Goal: Transaction & Acquisition: Purchase product/service

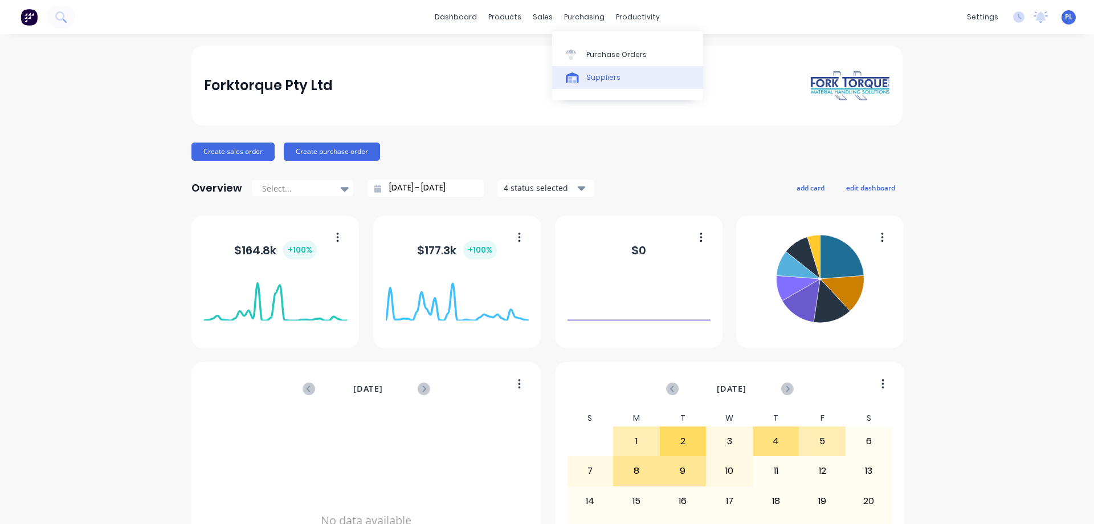
click at [589, 74] on div "Suppliers" at bounding box center [603, 77] width 34 height 10
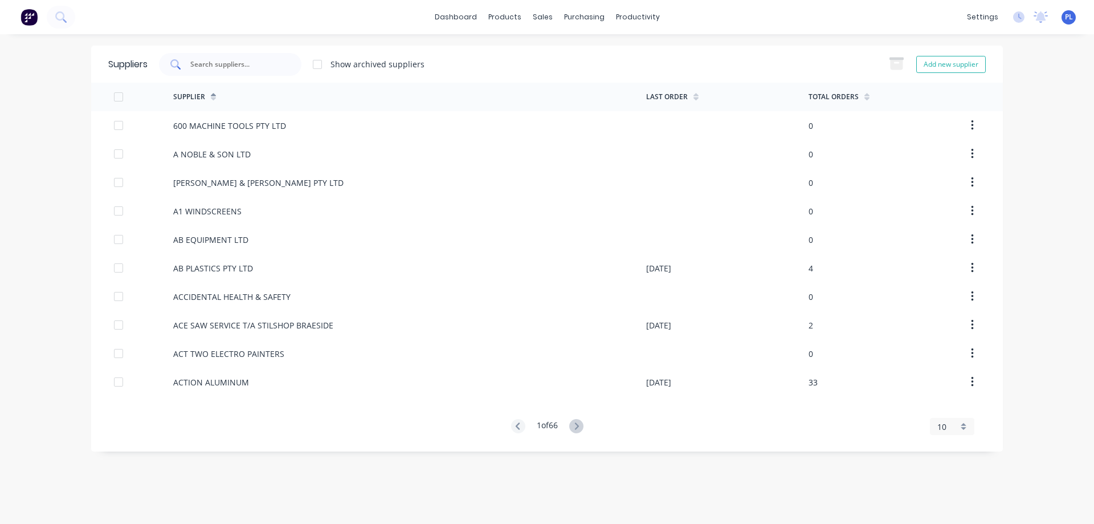
click at [227, 65] on input "text" at bounding box center [236, 64] width 95 height 11
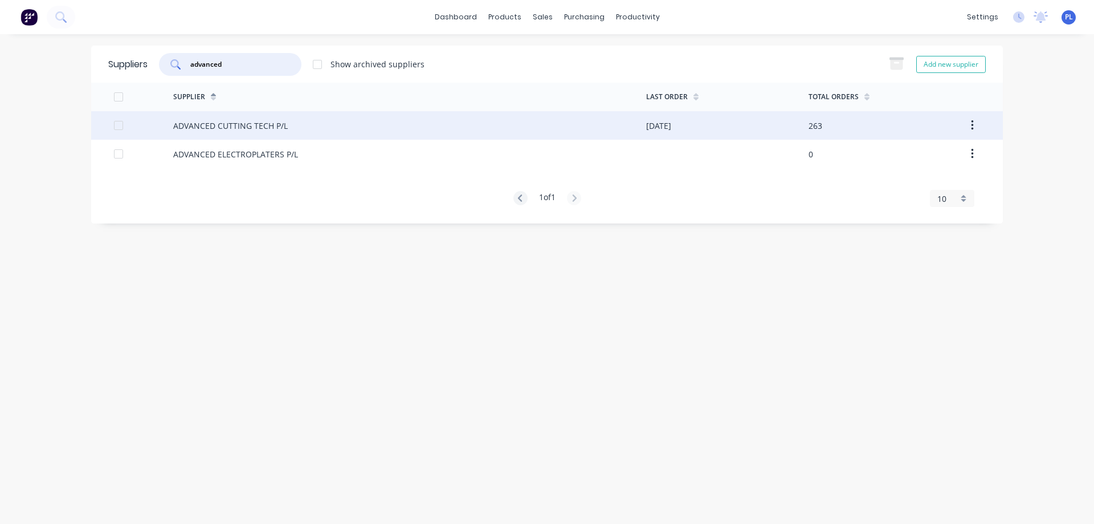
type input "advanced"
click at [298, 124] on div "ADVANCED CUTTING TECH P/L" at bounding box center [409, 125] width 473 height 28
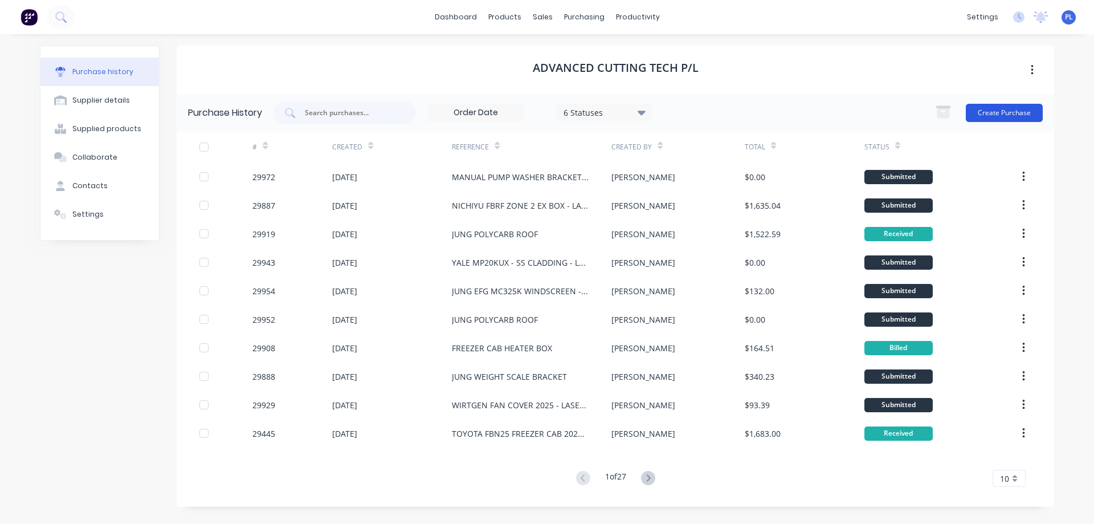
click at [1003, 115] on button "Create Purchase" at bounding box center [1004, 113] width 77 height 18
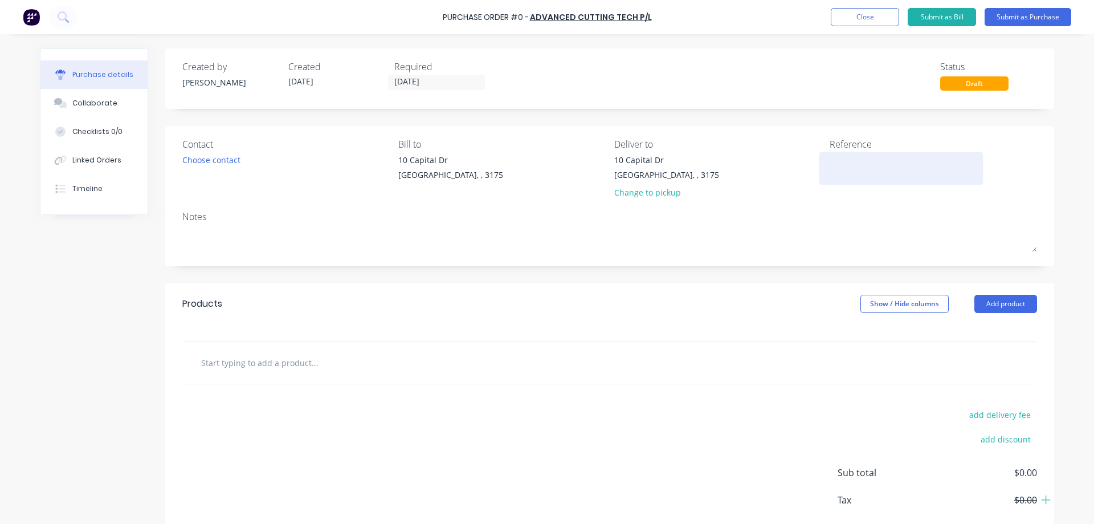
click at [831, 160] on textarea at bounding box center [901, 167] width 142 height 26
type textarea "LINDE STABILISER"
type textarea "x"
type textarea "LINDE STABILISER"
click at [271, 364] on input "text" at bounding box center [315, 362] width 228 height 23
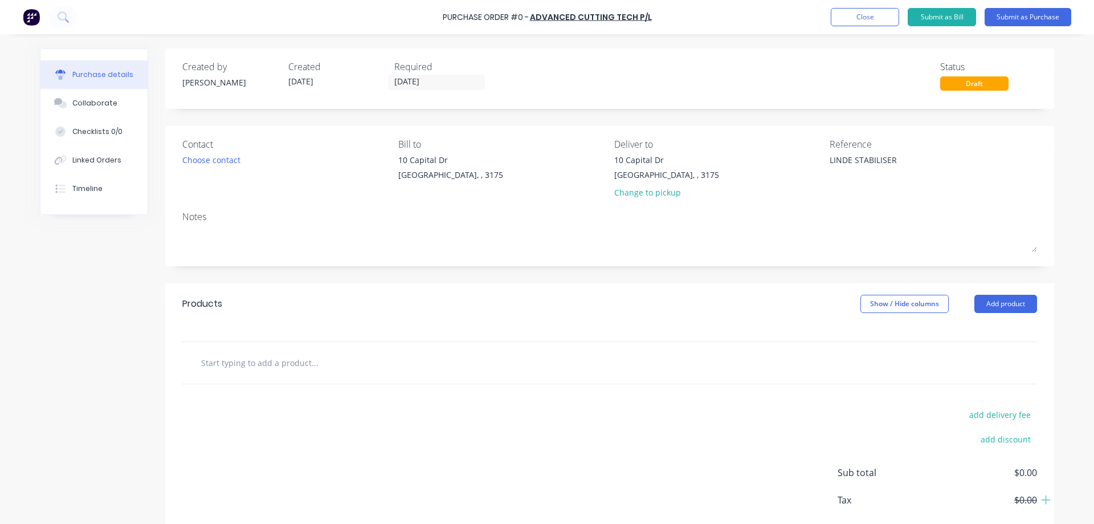
type textarea "x"
type input "L"
type textarea "x"
type input "LI"
type textarea "x"
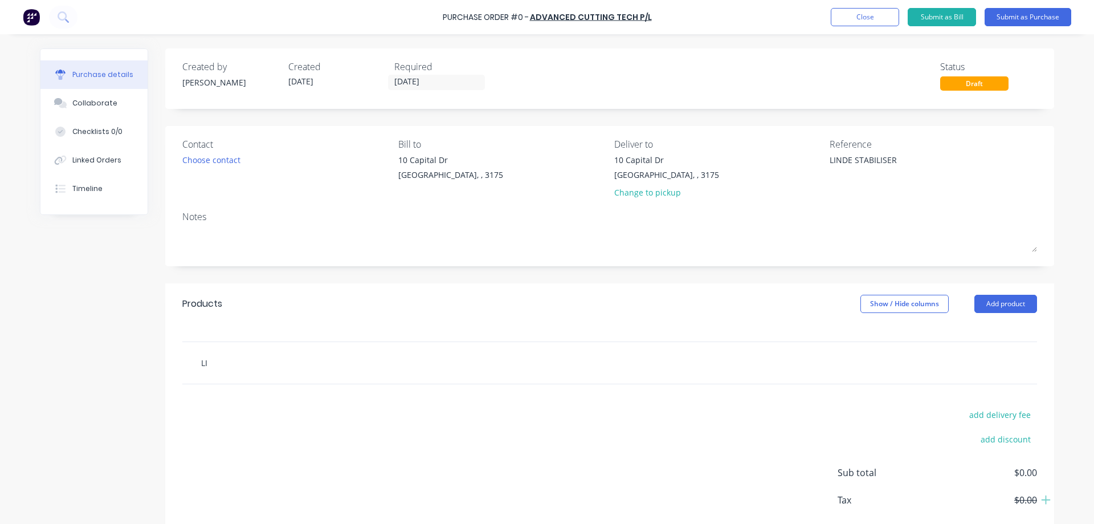
type input "LIN"
type textarea "x"
type input "[PERSON_NAME]"
type textarea "x"
type input "LINDE"
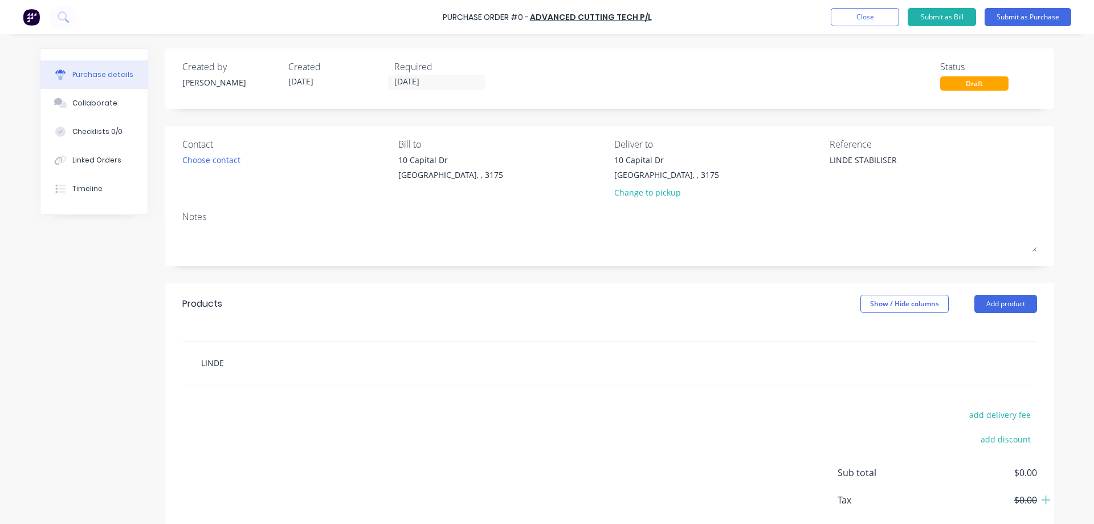
type textarea "x"
type input "LINDE"
type textarea "x"
type input "[PERSON_NAME]"
type textarea "x"
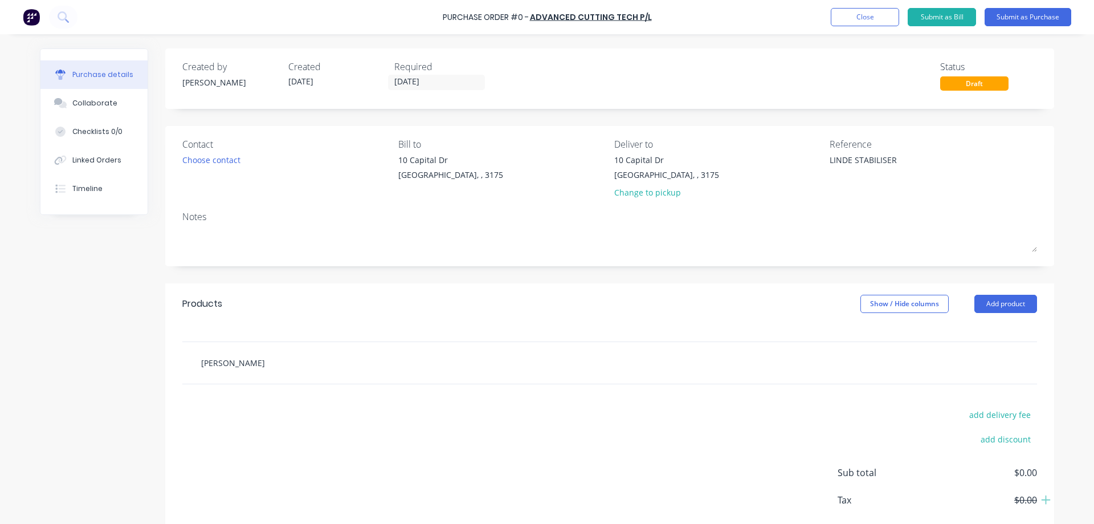
type input "LINDE ST"
type textarea "x"
type input "LINDE STA"
type textarea "x"
type input "LINDE STAB"
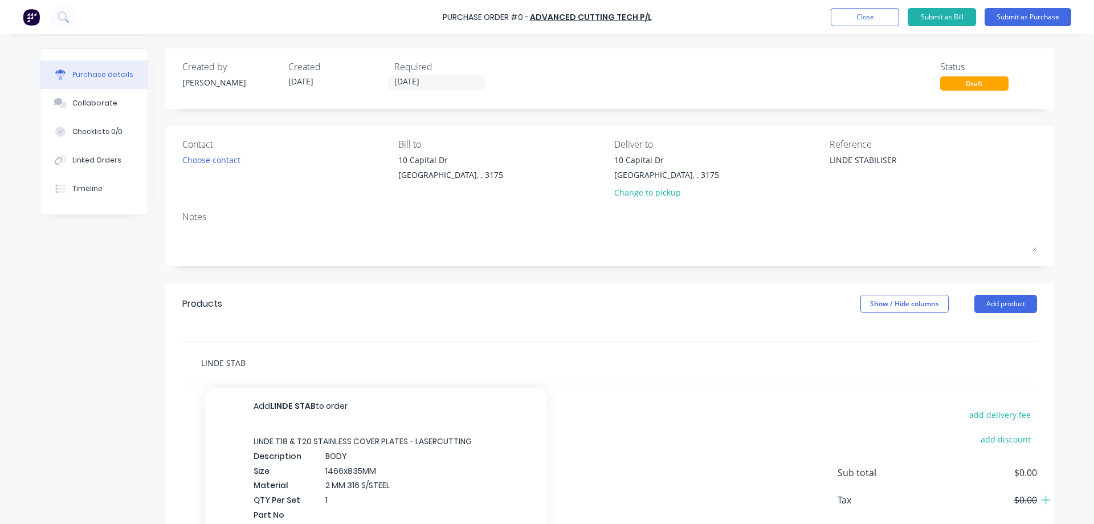
type textarea "x"
type input "LINDE STABI"
type textarea "x"
type input "LINDE STABIL"
type textarea "x"
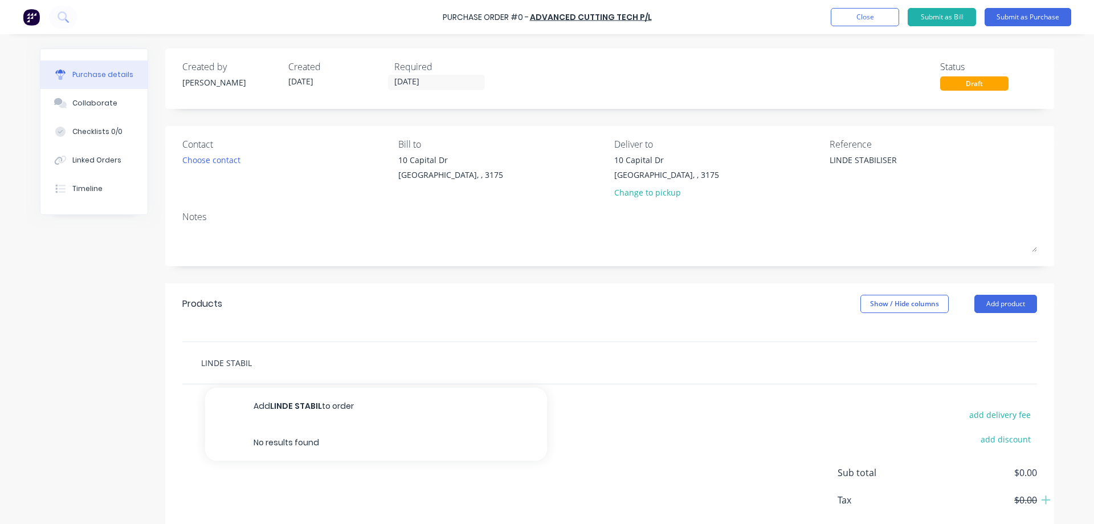
type input "LINDE STABILI"
type textarea "x"
type input "LINDE STABILIS"
type textarea "x"
type input "LINDE STABILISE"
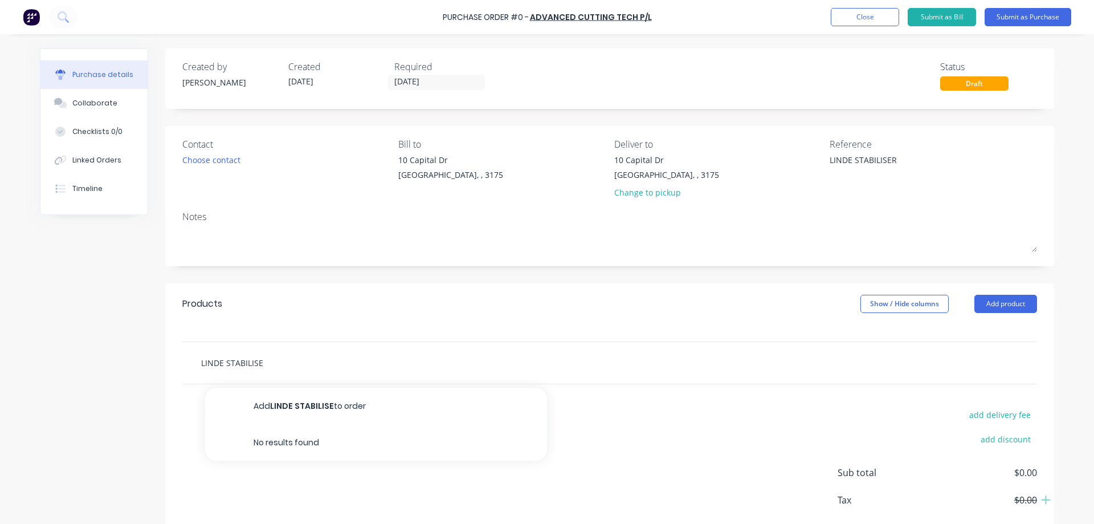
type textarea "x"
type input "LINDE STABILISER"
type textarea "x"
type input "LINDE STABILISER"
click at [298, 319] on div "Products Show / Hide columns Add product" at bounding box center [609, 303] width 889 height 41
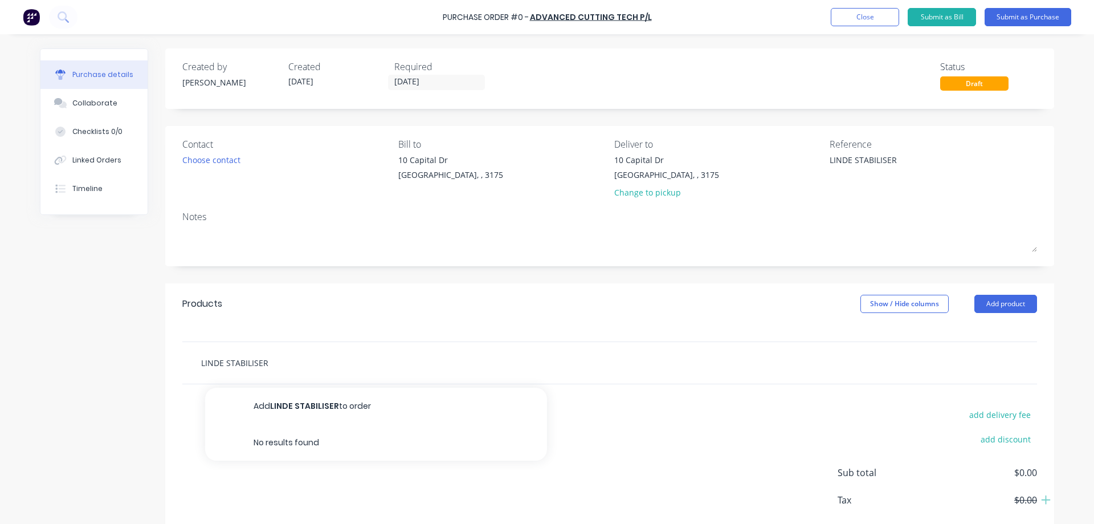
click at [315, 367] on input "LINDE STABILISER" at bounding box center [315, 362] width 228 height 23
type textarea "x"
type input "LINDE STABILISE"
type textarea "x"
type input "LINDE STABILIS"
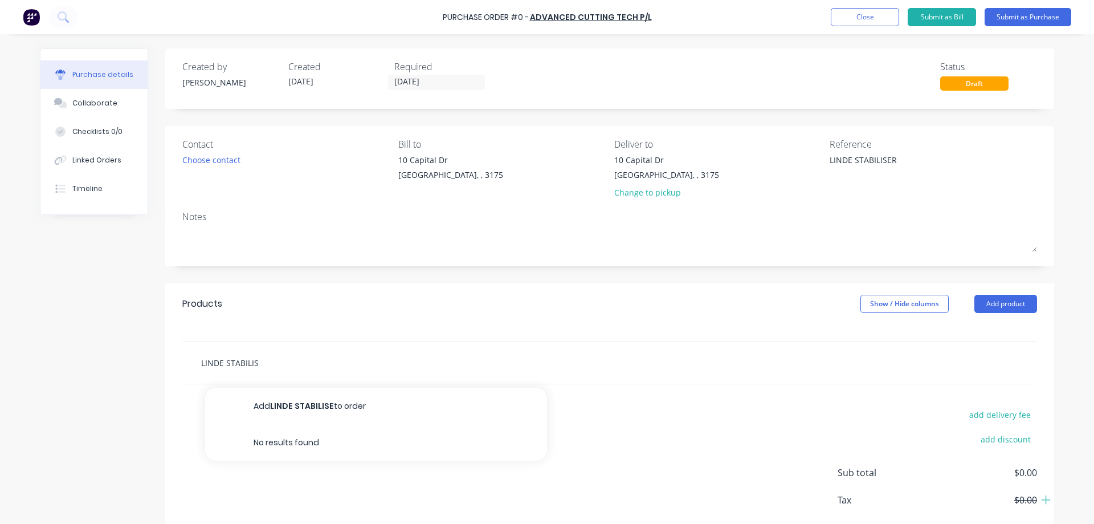
type textarea "x"
type input "LINDE STABILI"
type textarea "x"
type input "LINDE STABIL"
type textarea "x"
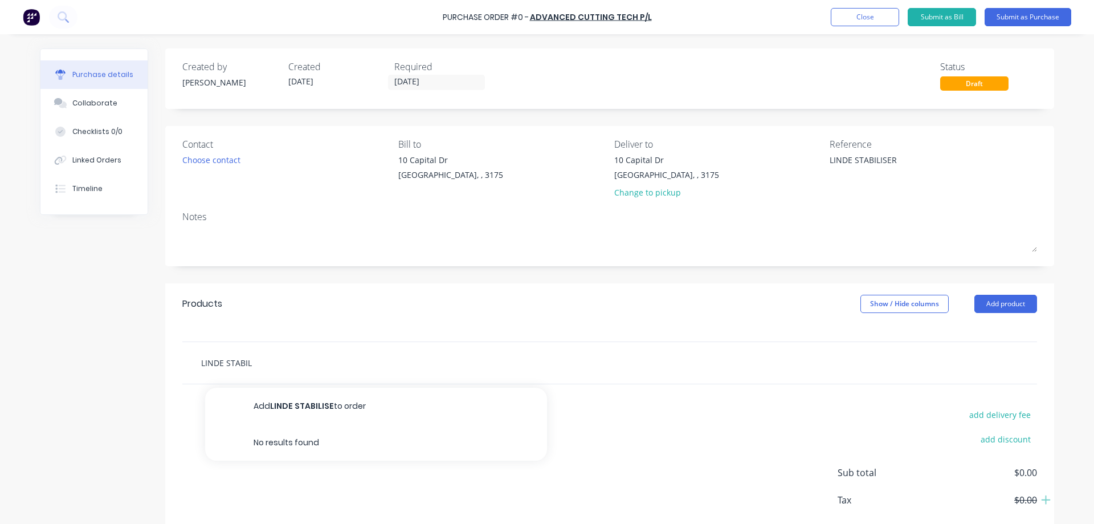
type input "LINDE STABI"
type textarea "x"
type input "LINDE STAB"
type textarea "x"
type input "LINDE STA"
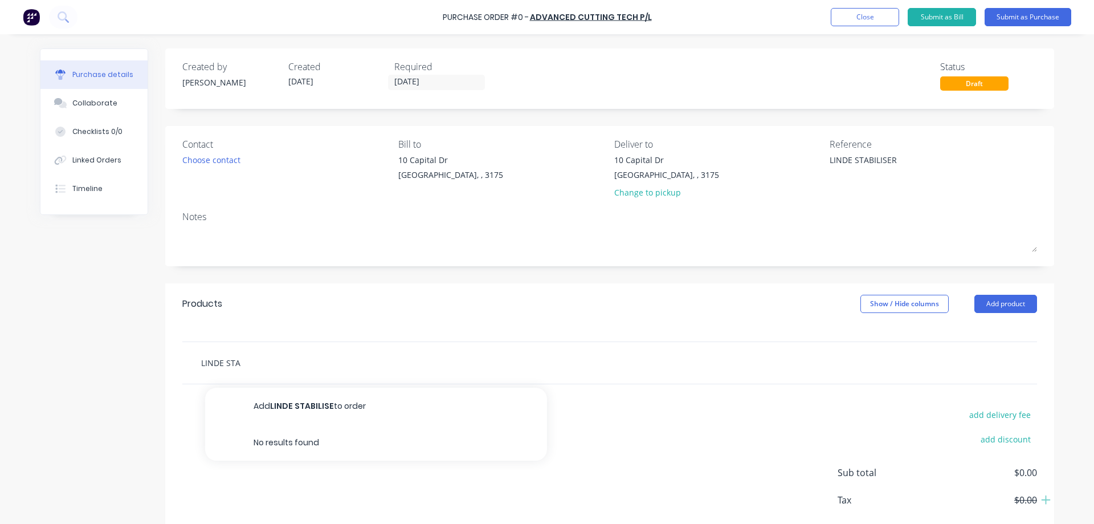
type textarea "x"
type input "LINDE ST"
type textarea "x"
type input "[PERSON_NAME]"
type textarea "x"
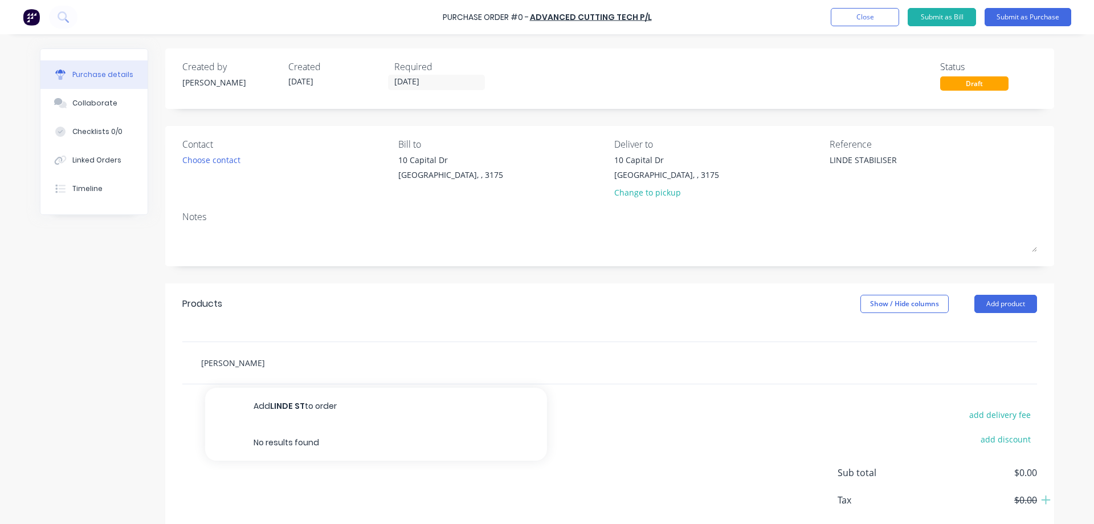
type input "LINDE"
type textarea "x"
type input "LINDE"
type textarea "x"
type input "[PERSON_NAME]"
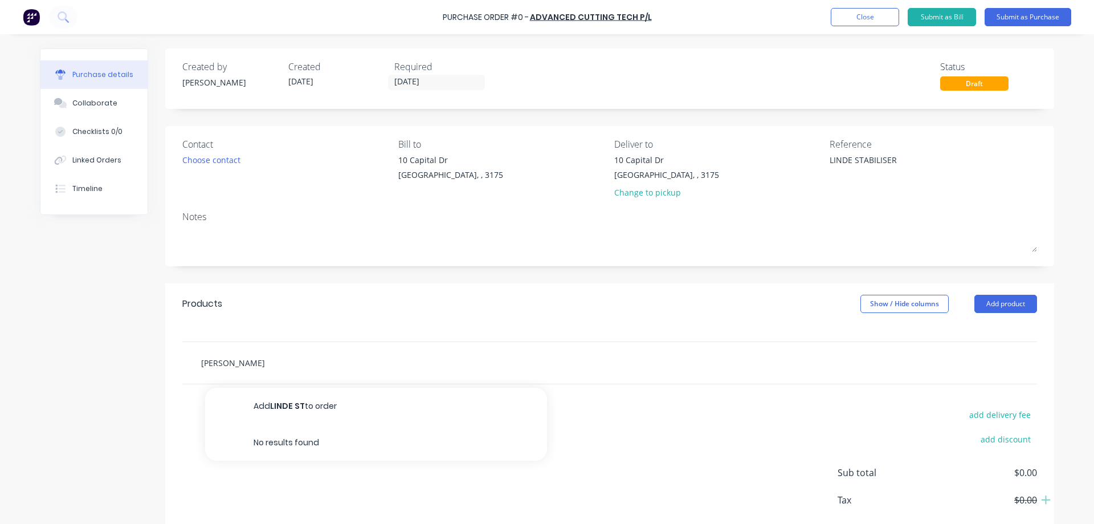
type textarea "x"
type input "LIN"
type textarea "x"
type input "LI"
type textarea "x"
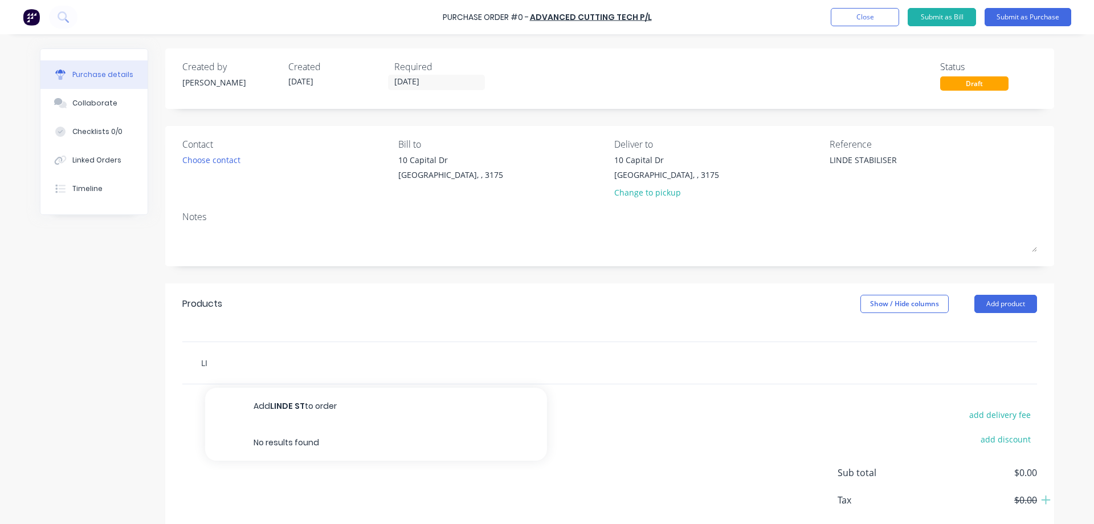
type input "L"
type textarea "x"
click at [987, 304] on button "Add product" at bounding box center [1005, 304] width 63 height 18
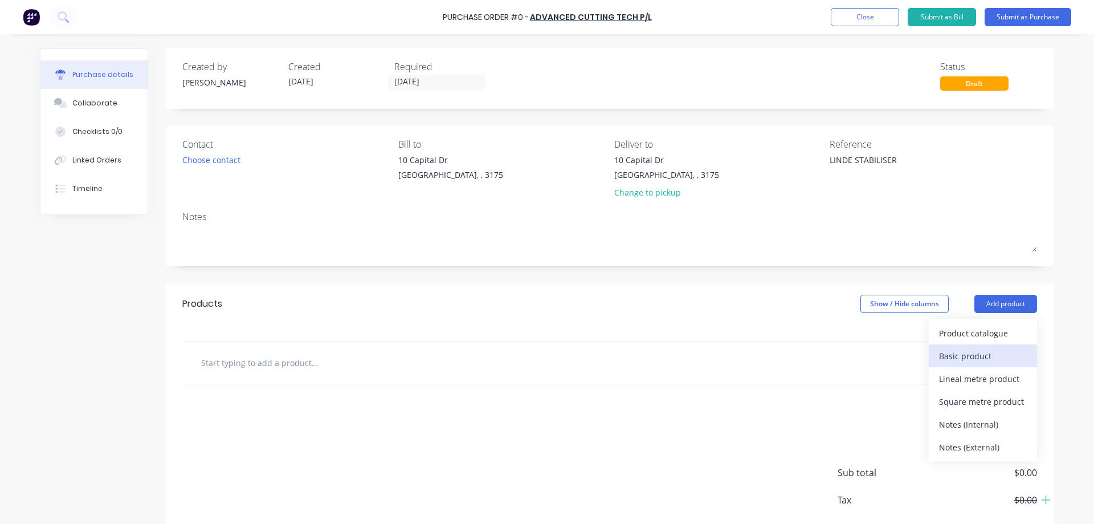
click at [973, 356] on div "Basic product" at bounding box center [983, 356] width 88 height 17
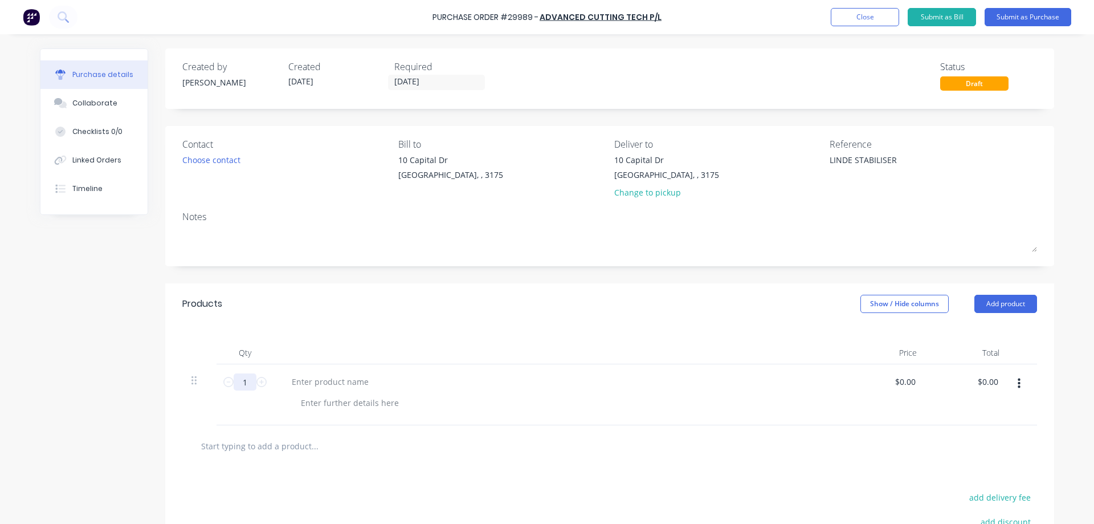
click at [245, 381] on input "1" at bounding box center [245, 381] width 23 height 17
type textarea "x"
type input "10"
type textarea "x"
type input "100"
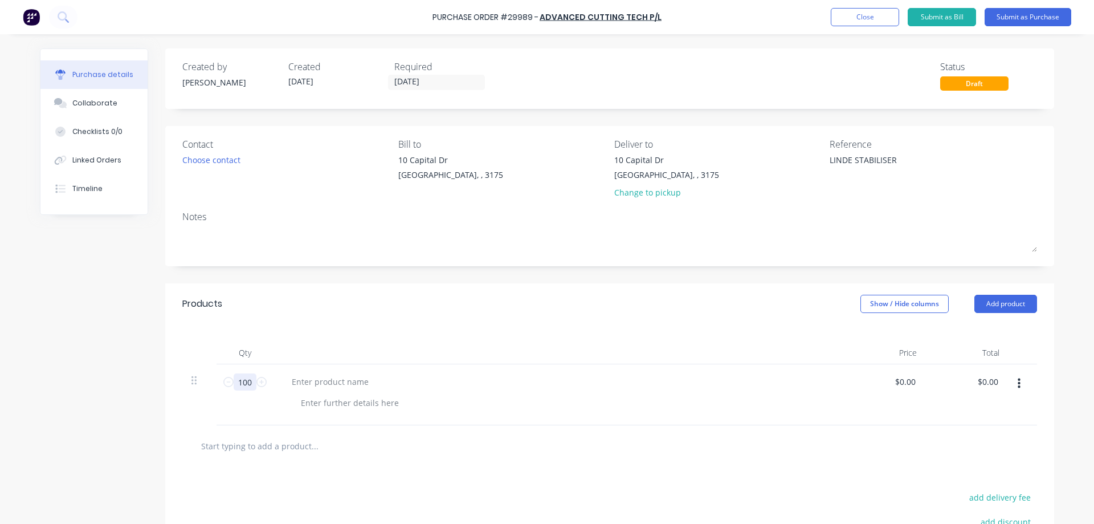
type textarea "x"
type input "100"
type textarea "x"
drag, startPoint x: 338, startPoint y: 381, endPoint x: 348, endPoint y: 373, distance: 13.0
click at [338, 381] on div at bounding box center [330, 381] width 95 height 17
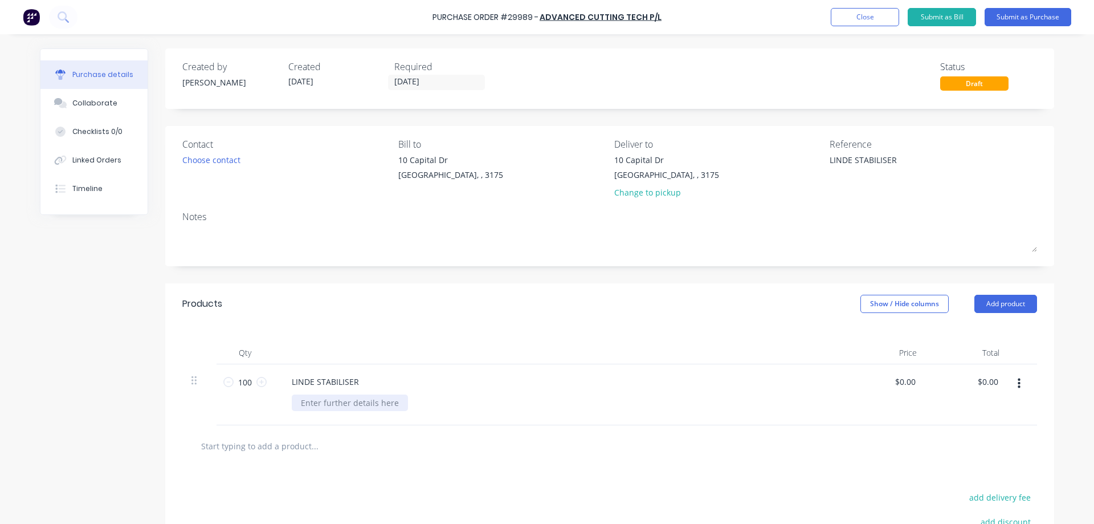
type textarea "x"
click at [362, 400] on div at bounding box center [350, 402] width 116 height 17
type textarea "x"
click at [904, 160] on textarea "LINDE STABILISER" at bounding box center [901, 167] width 142 height 26
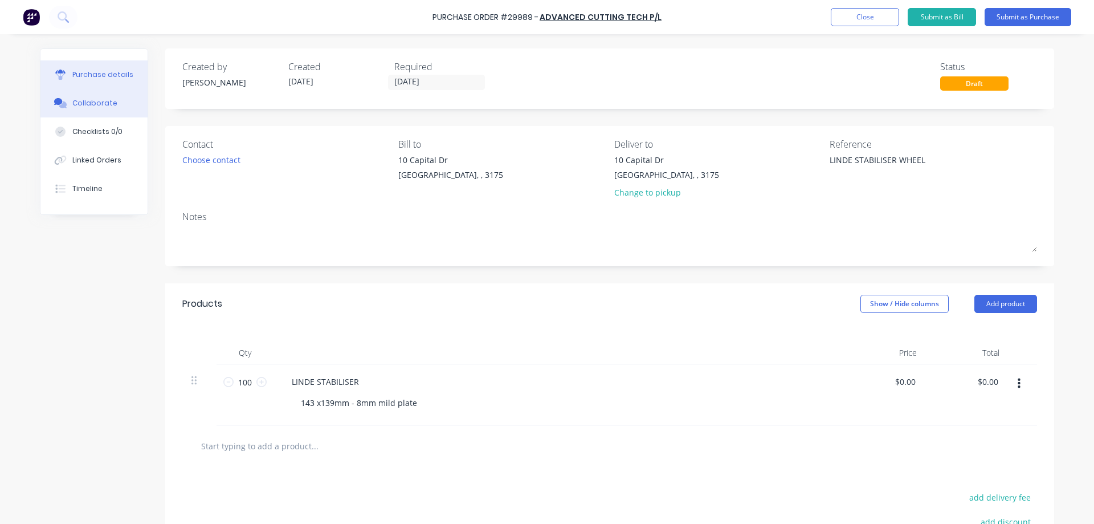
type textarea "LINDE STABILISER WHEEL"
type textarea "x"
type textarea "LINDE STABILISER WHEEL"
click at [101, 101] on div "Collaborate" at bounding box center [94, 103] width 45 height 10
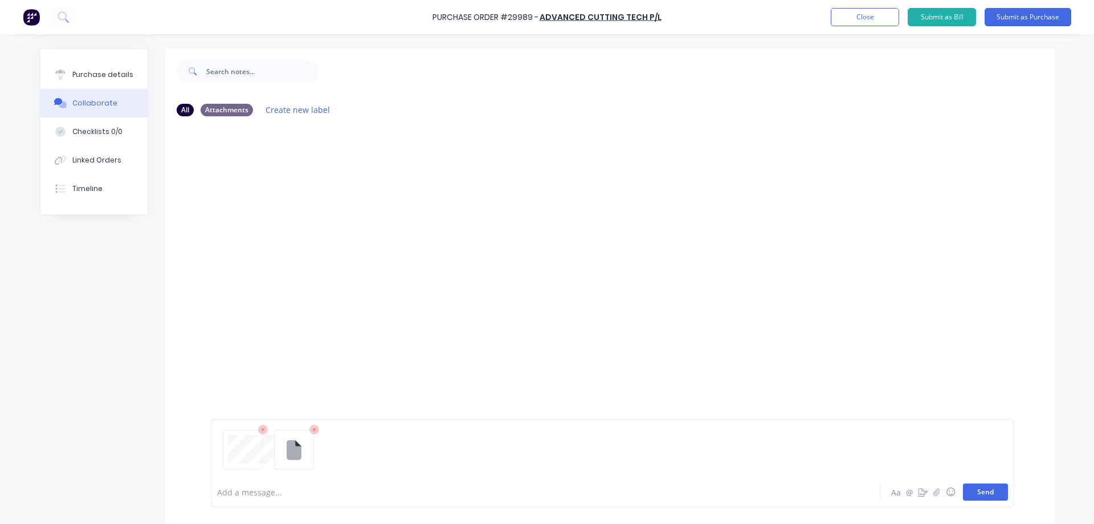
click at [992, 495] on button "Send" at bounding box center [985, 491] width 45 height 17
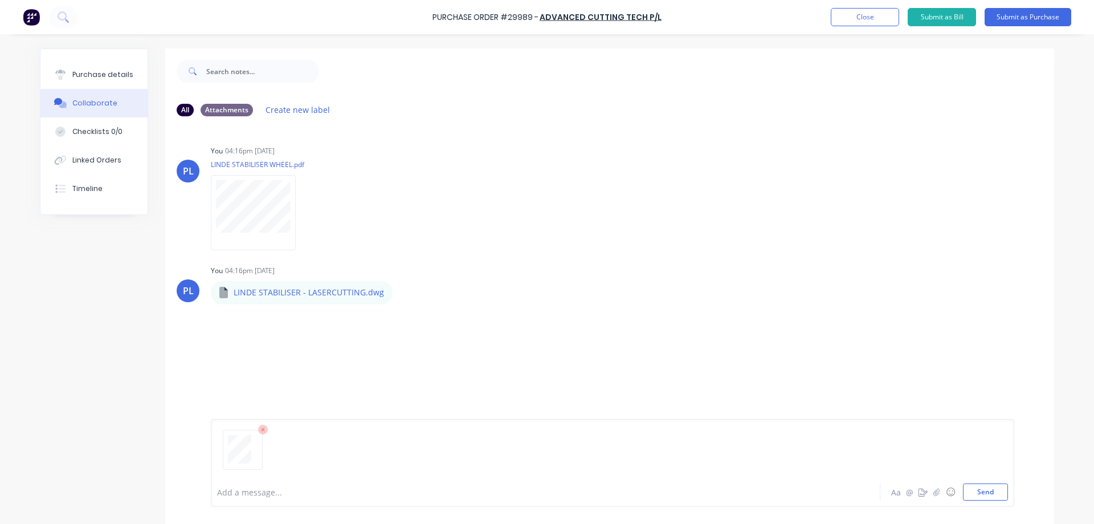
scroll to position [87, 0]
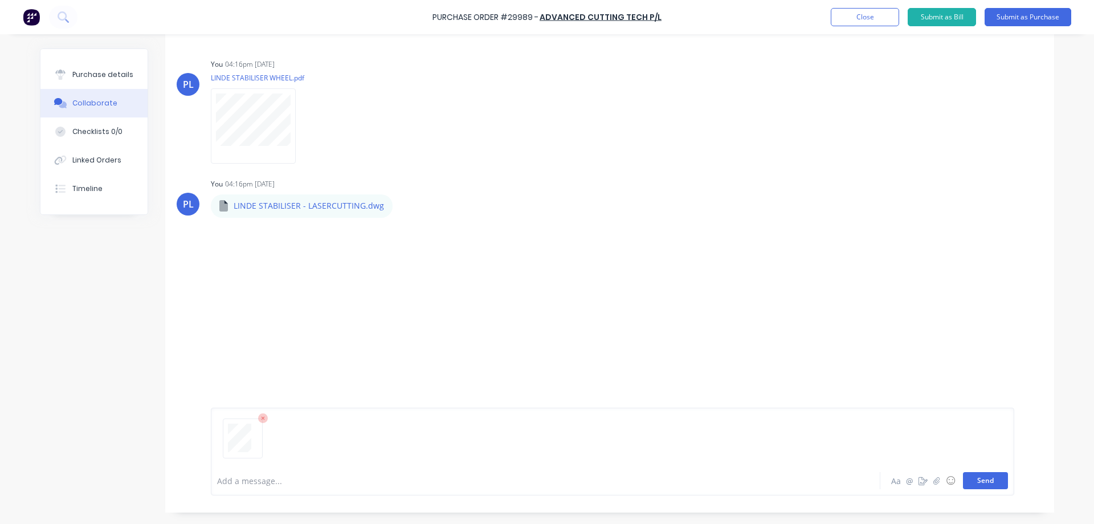
click at [979, 479] on button "Send" at bounding box center [985, 480] width 45 height 17
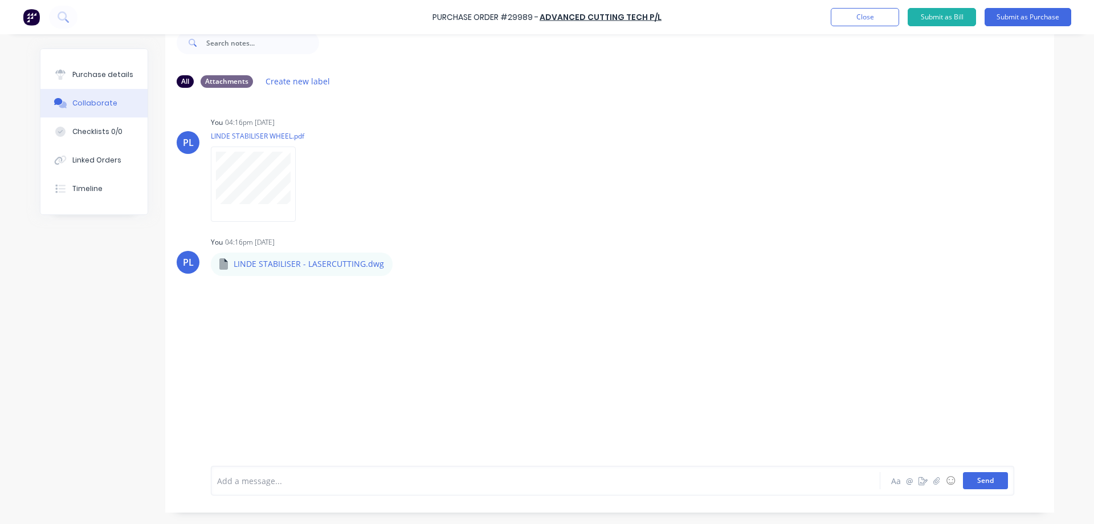
scroll to position [28, 0]
click at [101, 77] on div "Purchase details" at bounding box center [102, 75] width 61 height 10
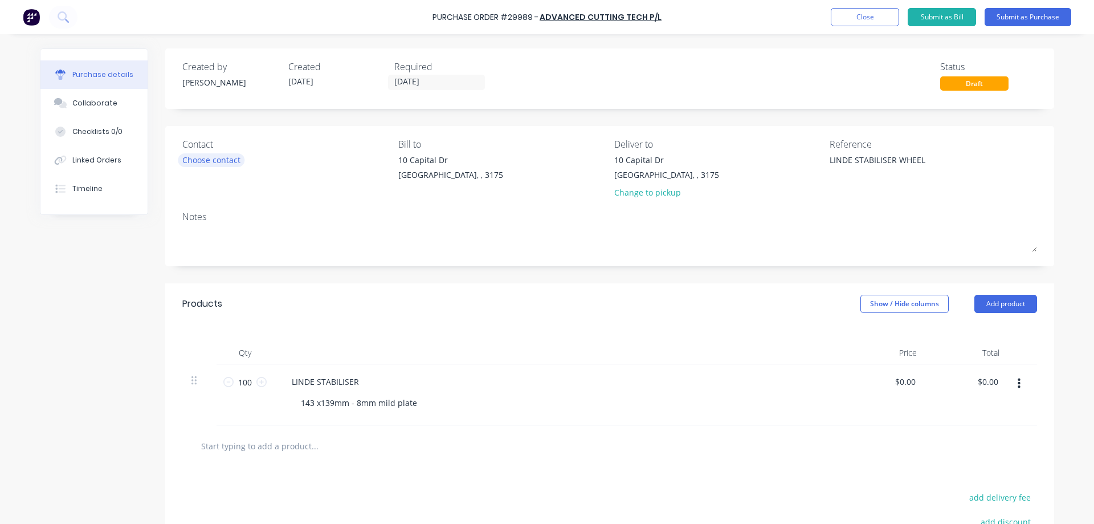
click at [210, 161] on div "Choose contact" at bounding box center [211, 160] width 58 height 12
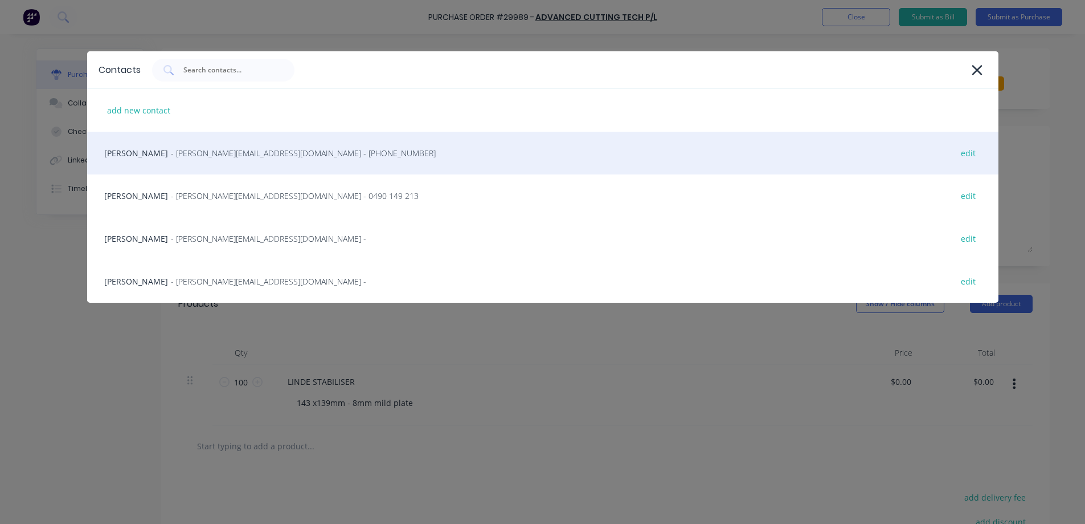
click at [210, 157] on span "- [PERSON_NAME][EMAIL_ADDRESS][DOMAIN_NAME] - [PHONE_NUMBER]" at bounding box center [303, 153] width 265 height 12
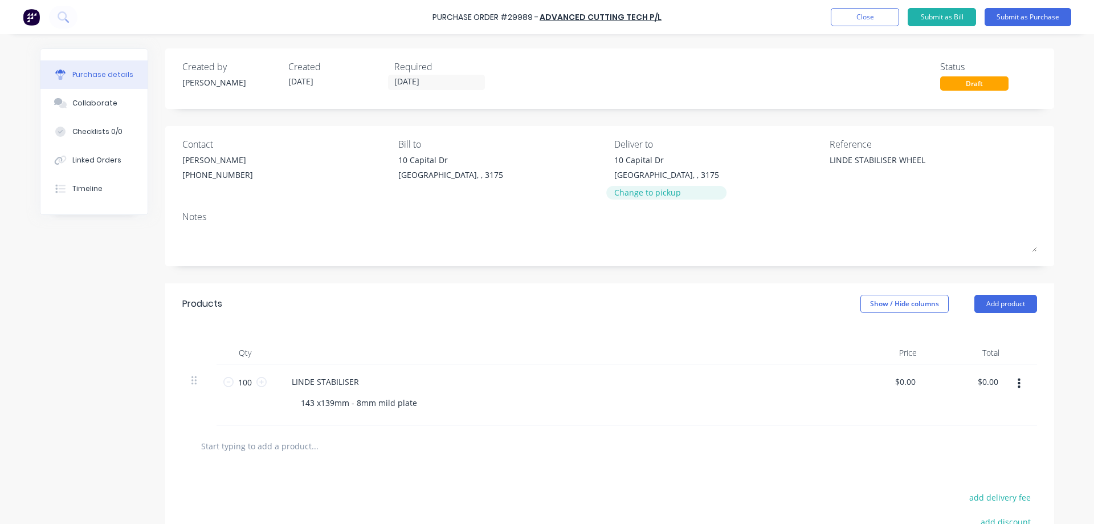
click at [659, 194] on div "Change to pickup" at bounding box center [666, 192] width 105 height 12
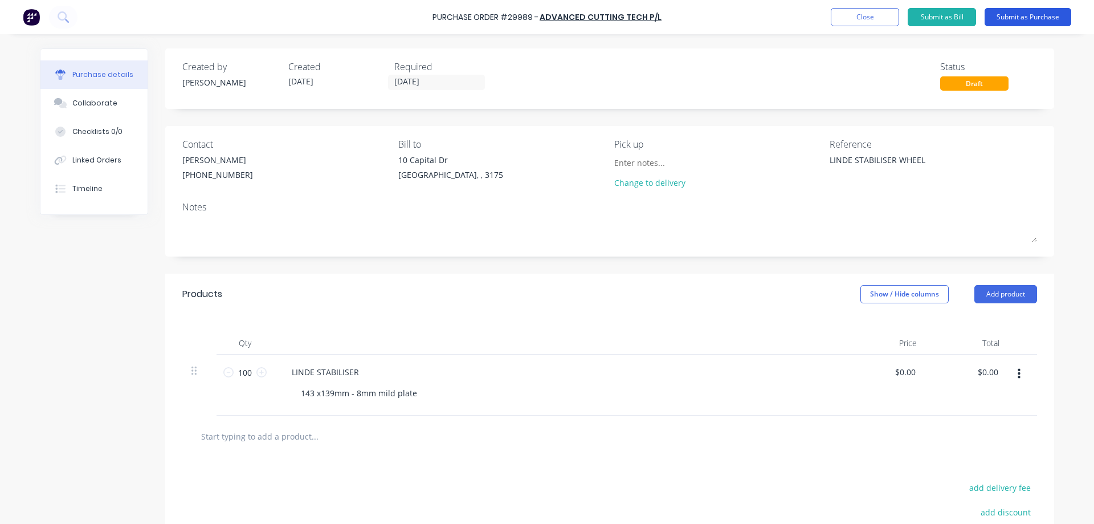
click at [1011, 17] on button "Submit as Purchase" at bounding box center [1028, 17] width 87 height 18
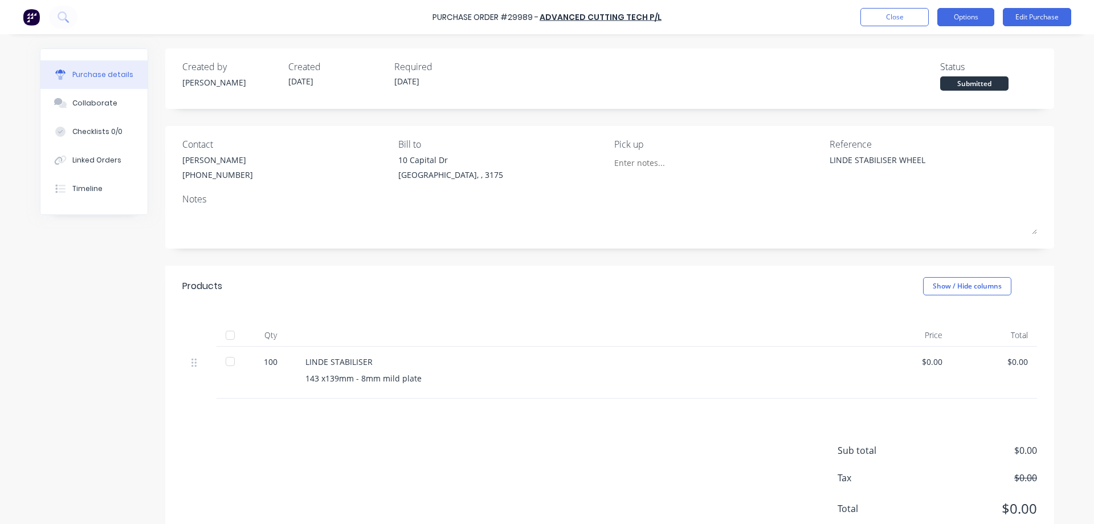
click at [959, 17] on button "Options" at bounding box center [965, 17] width 57 height 18
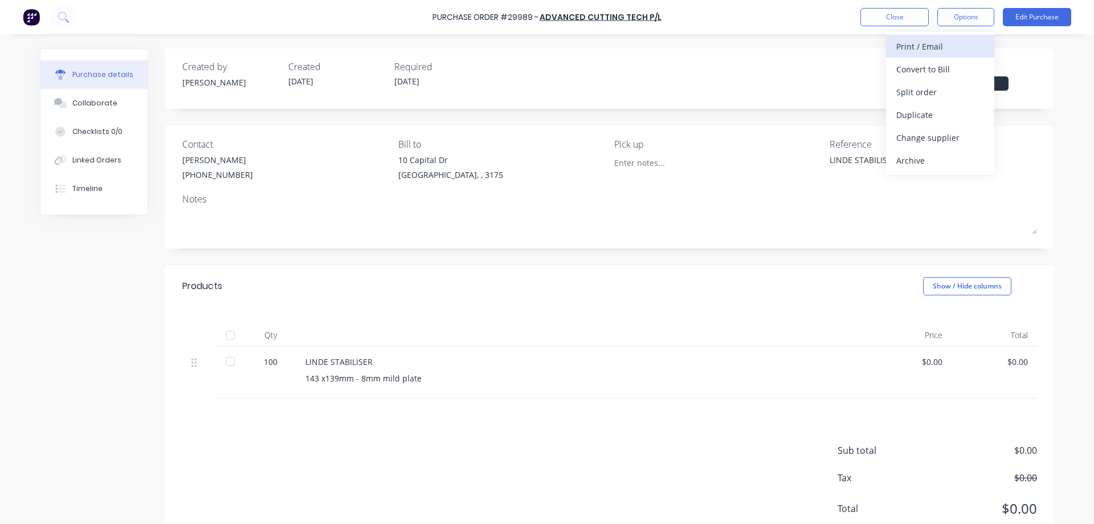
click at [931, 47] on div "Print / Email" at bounding box center [940, 46] width 88 height 17
click at [912, 88] on div "Without pricing" at bounding box center [940, 92] width 88 height 17
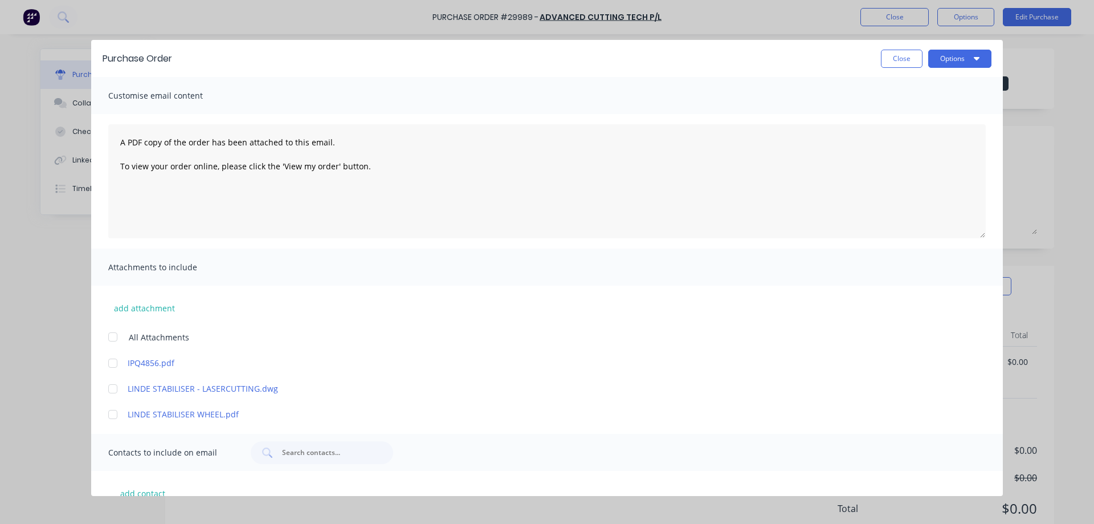
drag, startPoint x: 112, startPoint y: 334, endPoint x: 267, endPoint y: 260, distance: 171.3
click at [119, 328] on div at bounding box center [112, 336] width 23 height 23
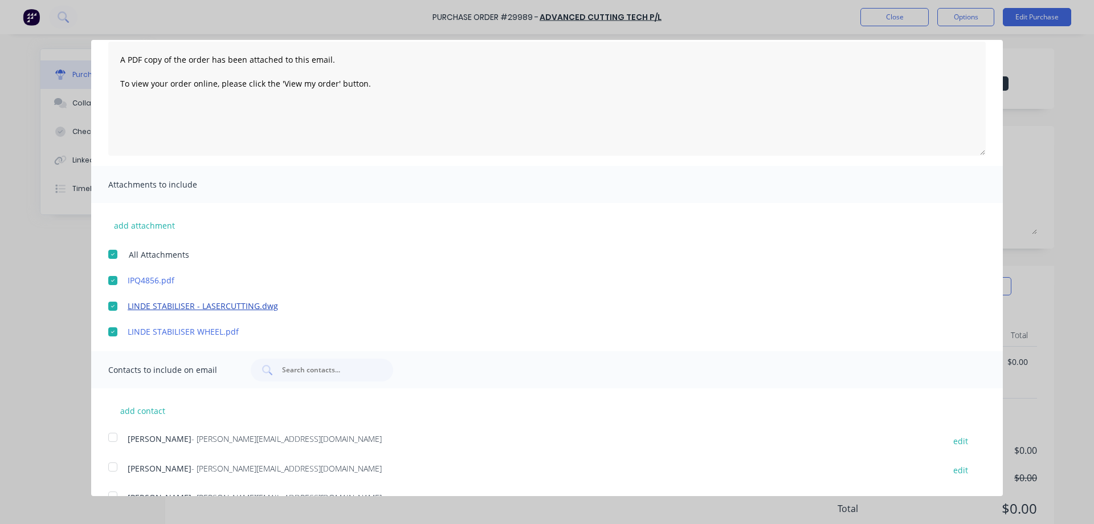
scroll to position [137, 0]
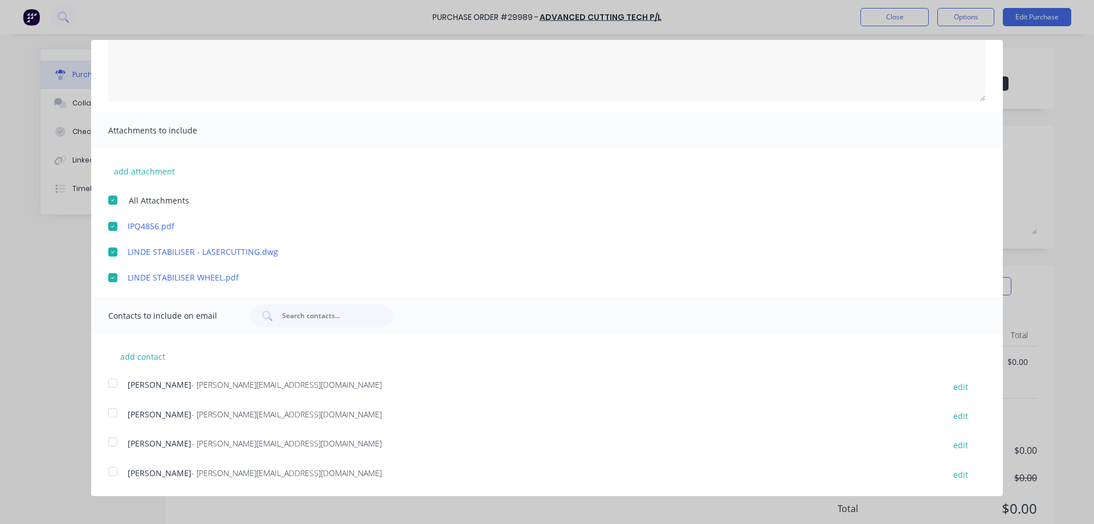
click at [114, 474] on div at bounding box center [112, 471] width 23 height 23
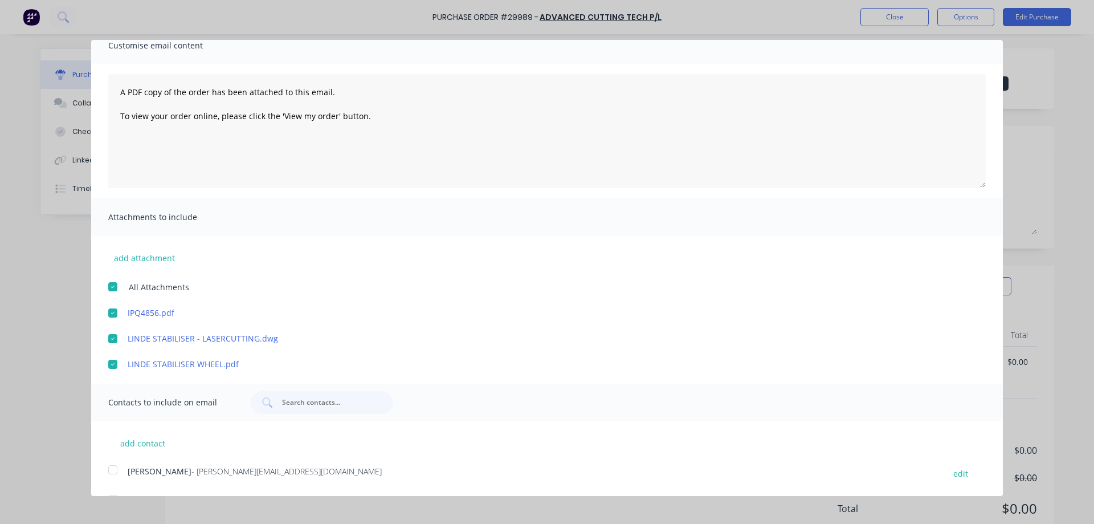
scroll to position [0, 0]
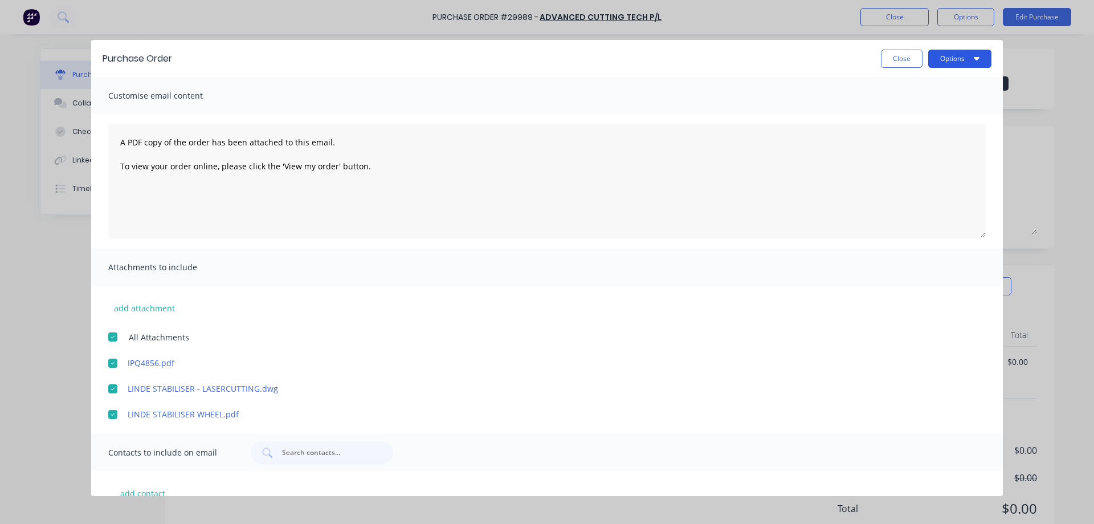
click at [950, 62] on button "Options" at bounding box center [959, 59] width 63 height 18
click at [915, 111] on div "Email" at bounding box center [937, 110] width 88 height 17
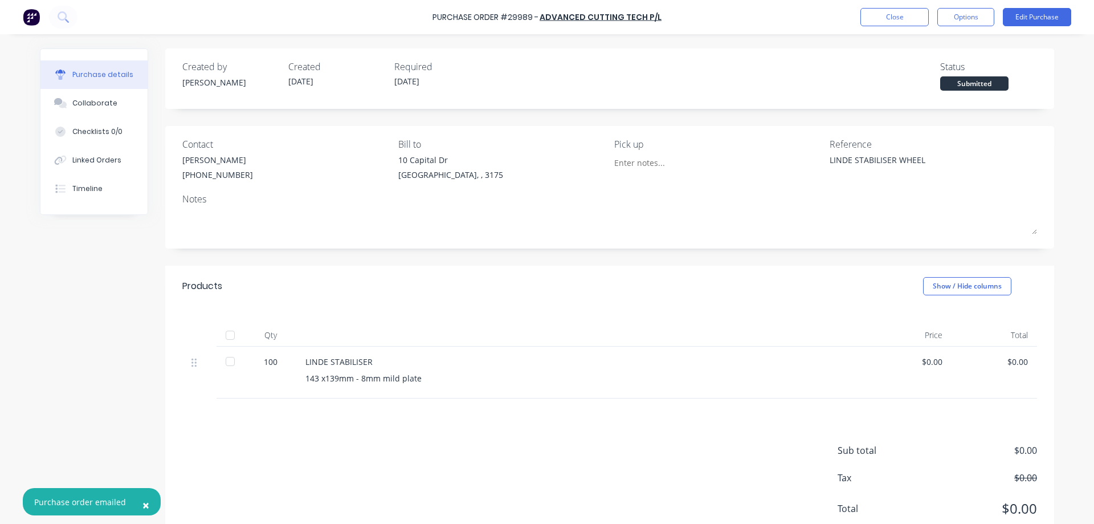
type textarea "x"
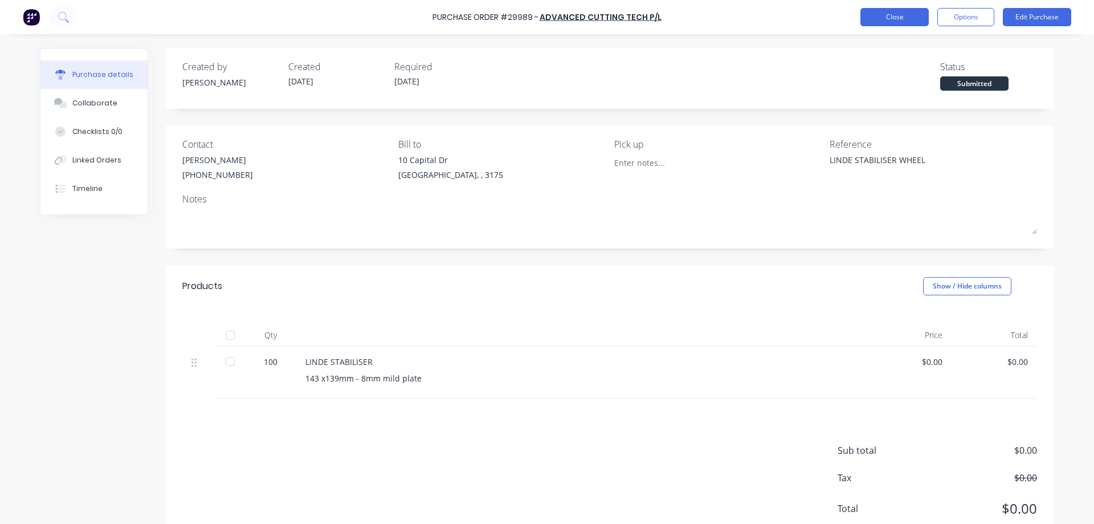
click at [887, 21] on button "Close" at bounding box center [894, 17] width 68 height 18
